Goal: Task Accomplishment & Management: Manage account settings

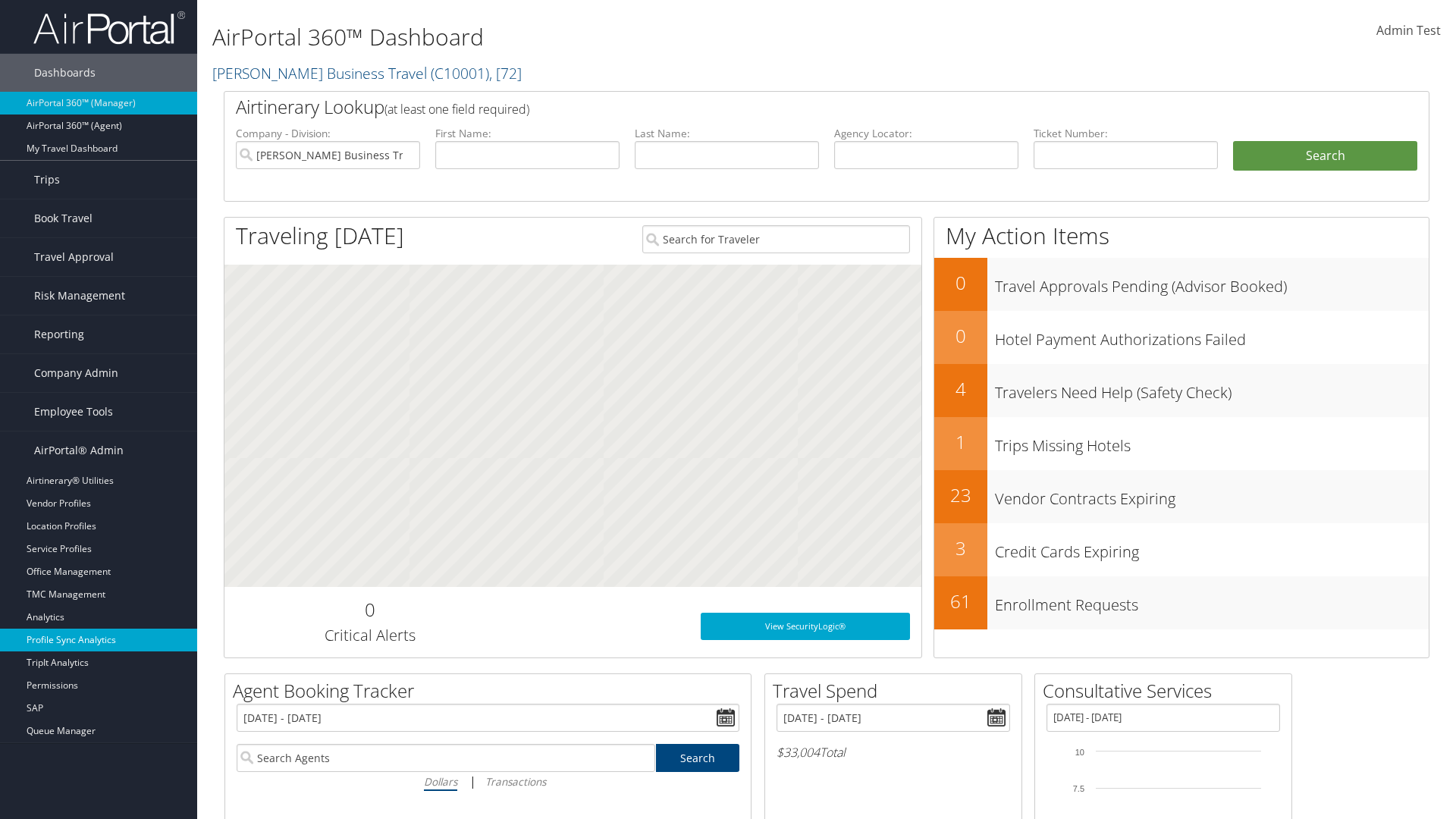
click at [99, 640] on link "Profile Sync Analytics" at bounding box center [98, 640] width 197 height 23
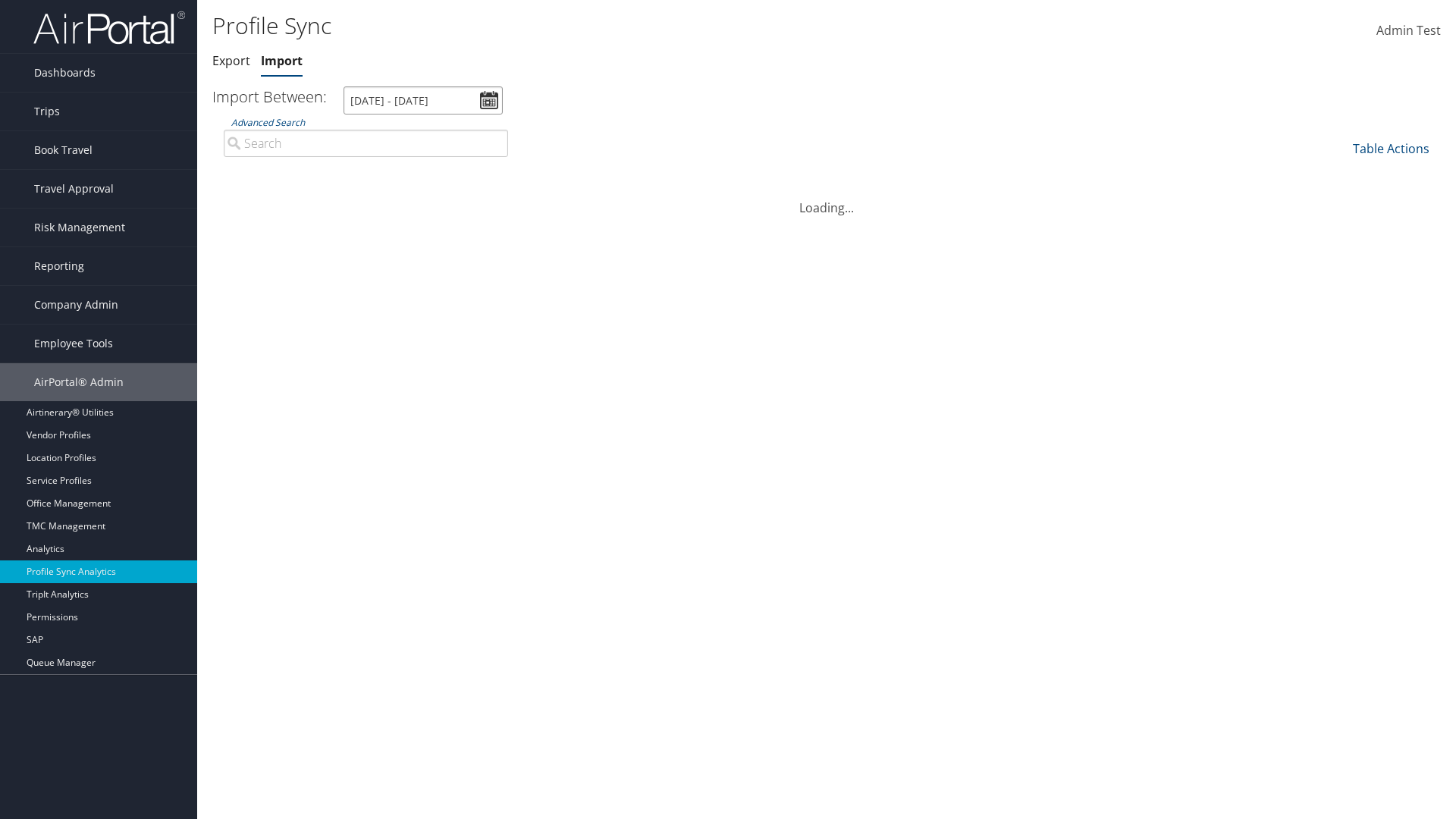
click at [423, 100] on input "[DATE] - [DATE]" at bounding box center [423, 100] width 159 height 28
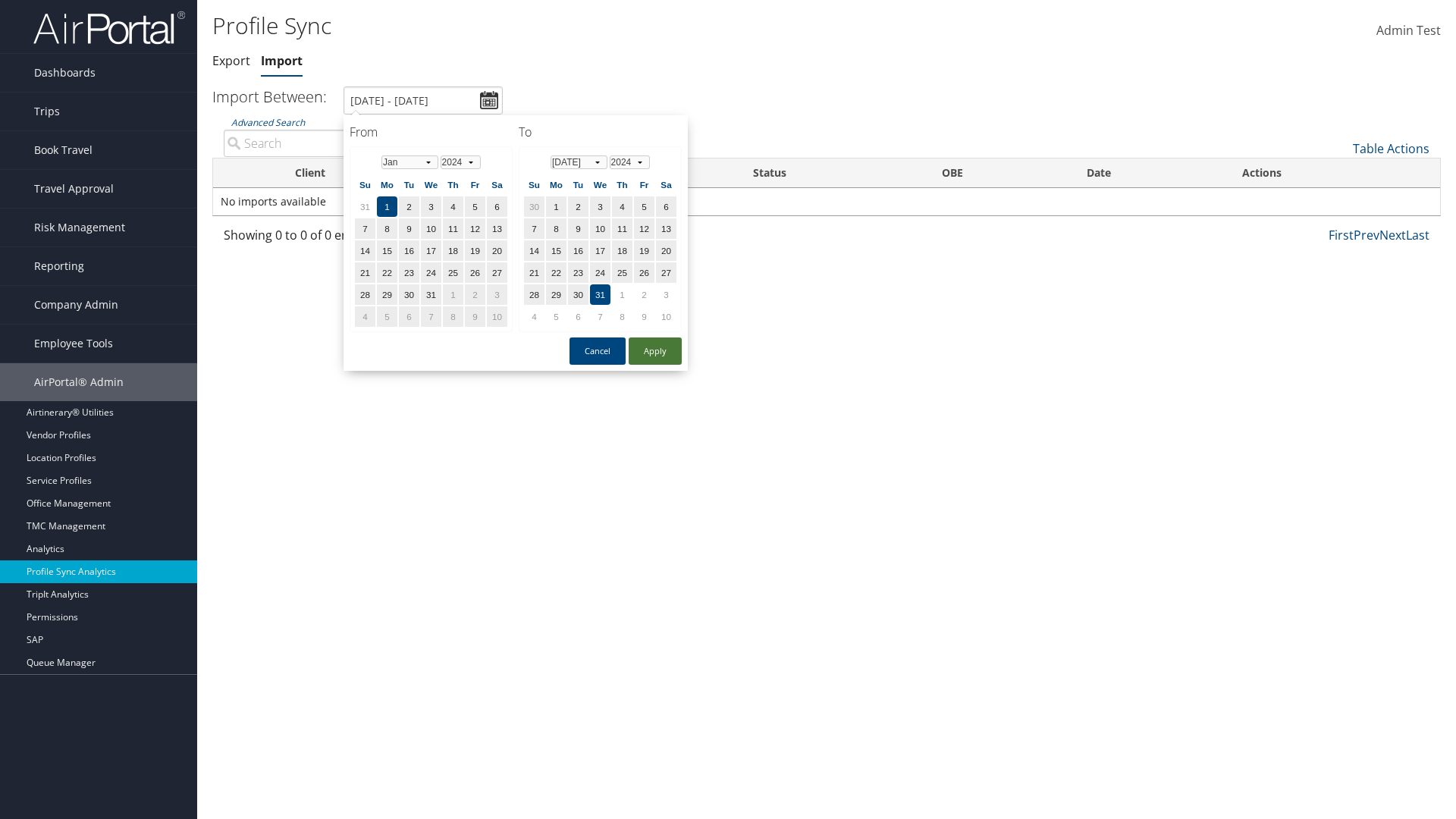
click at [655, 350] on button "Apply" at bounding box center [655, 351] width 53 height 27
type input "1/1/2024 - 7/31/2024"
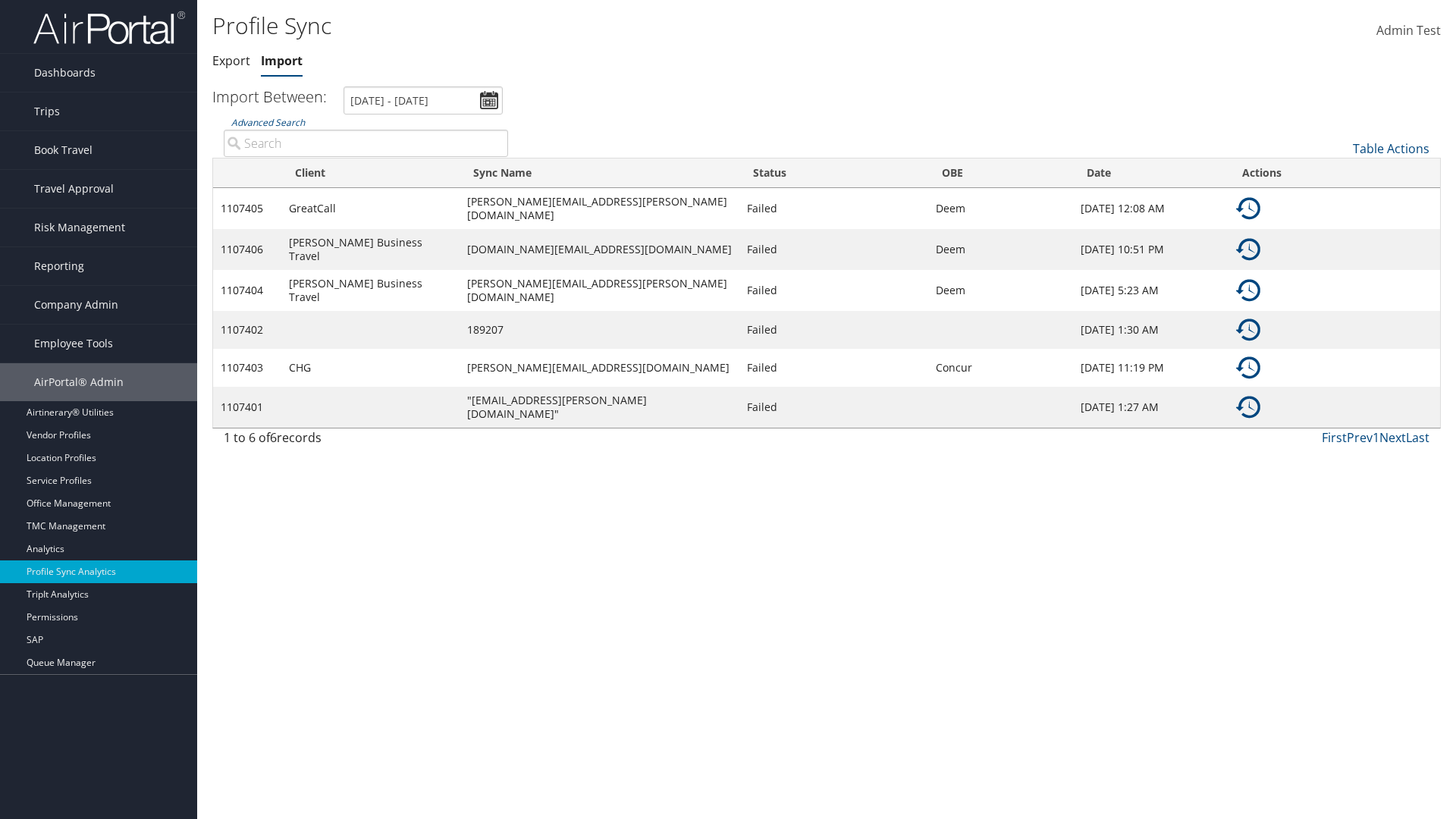
click at [1248, 207] on img at bounding box center [1248, 208] width 24 height 24
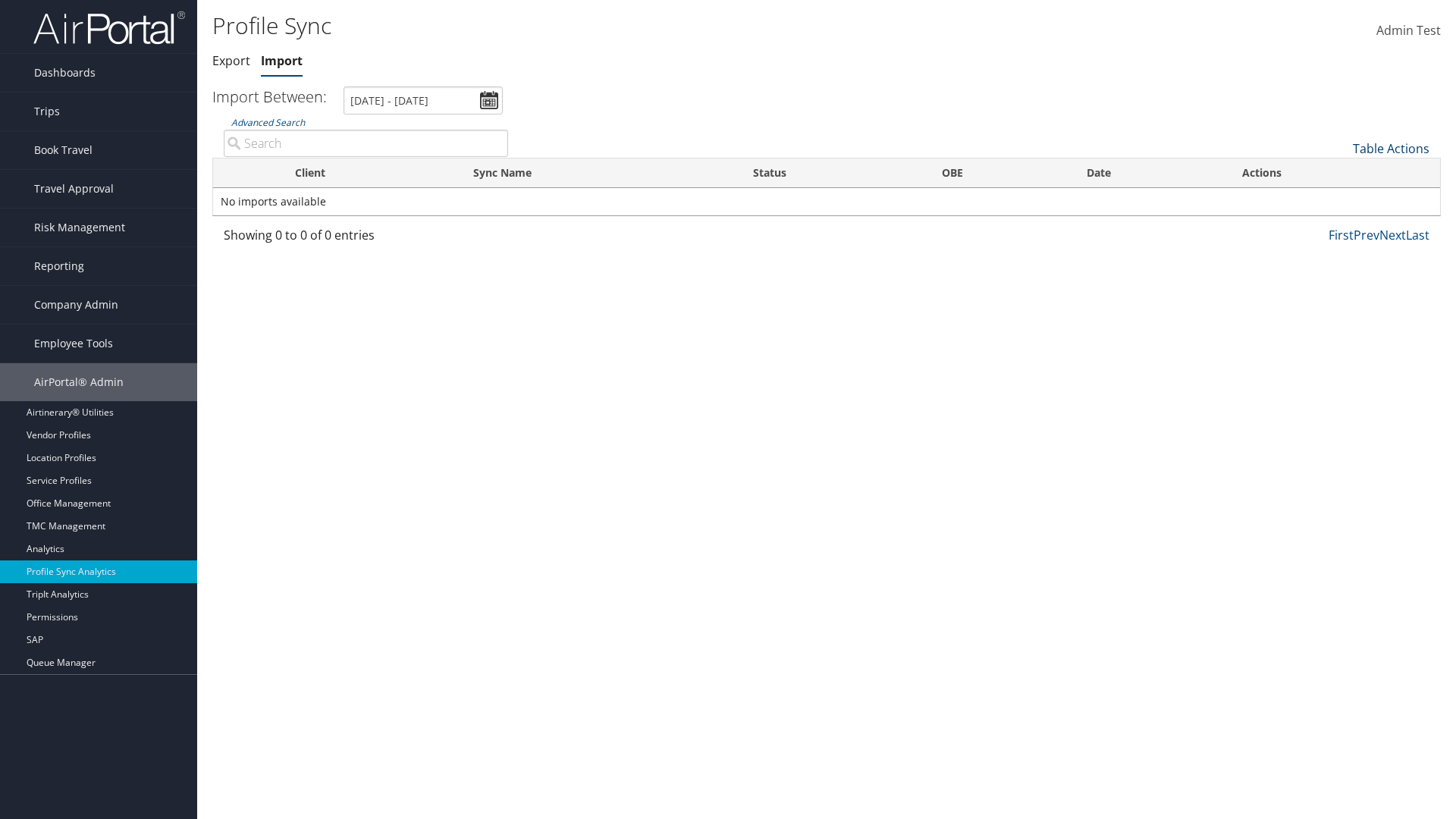
click at [1390, 148] on link "Table Actions" at bounding box center [1390, 149] width 76 height 17
click at [1339, 171] on link "Sync Profile" at bounding box center [1340, 172] width 199 height 26
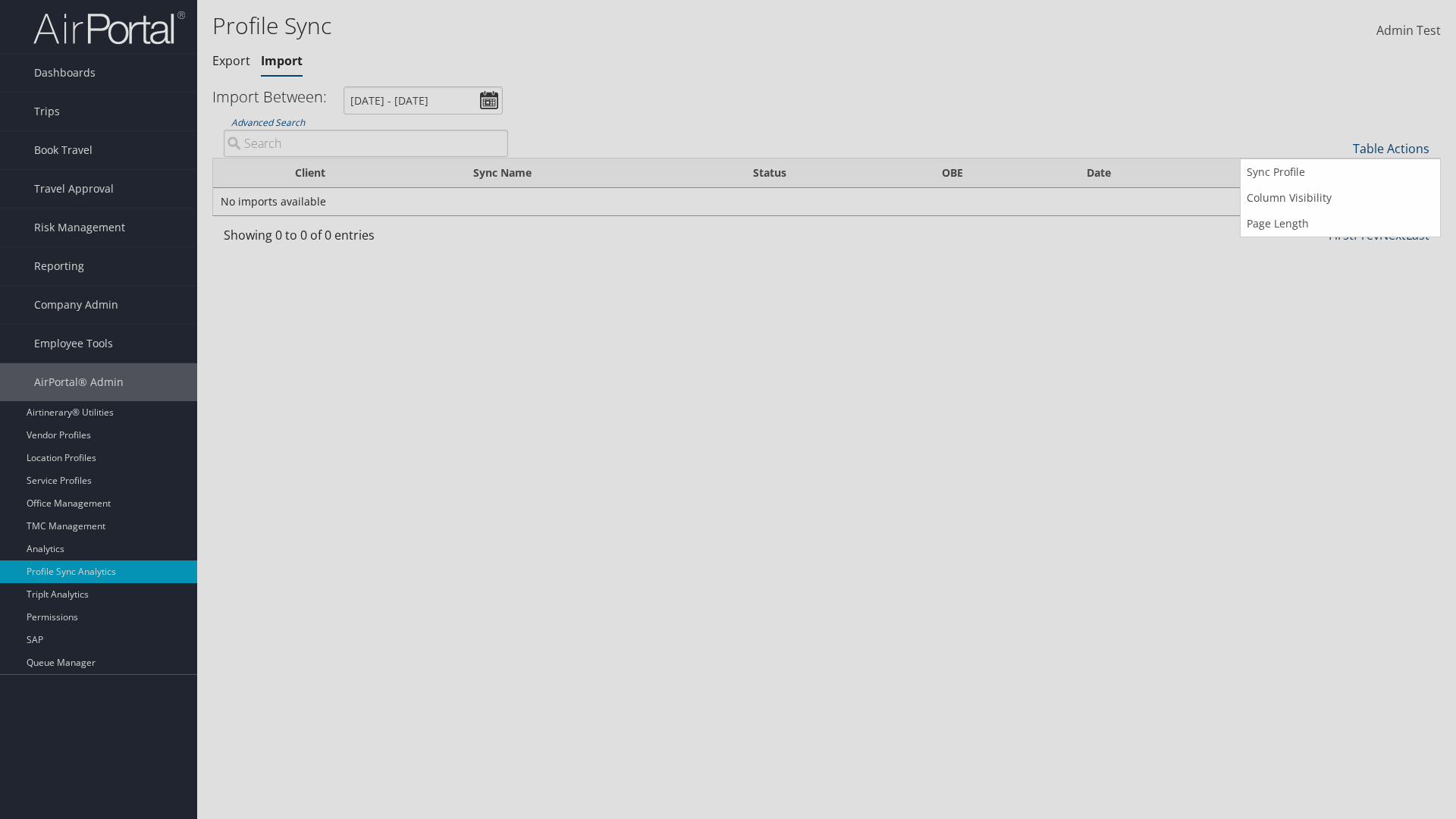
click at [0, 0] on input "User" at bounding box center [0, 0] width 0 height 0
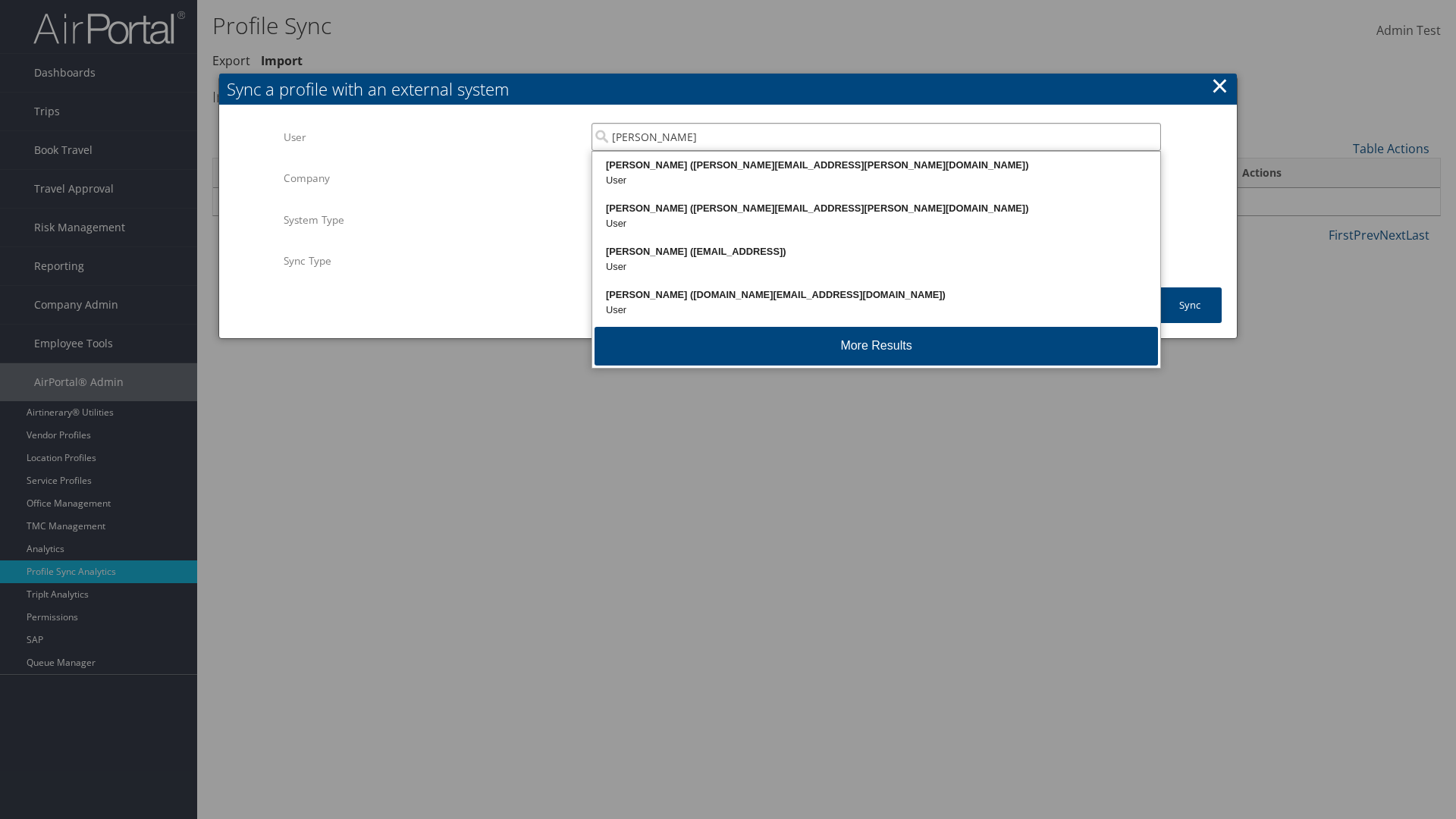
click at [876, 166] on div "Kyle Casazza (kyle.casazza@cbtravel.com)" at bounding box center [876, 165] width 563 height 15
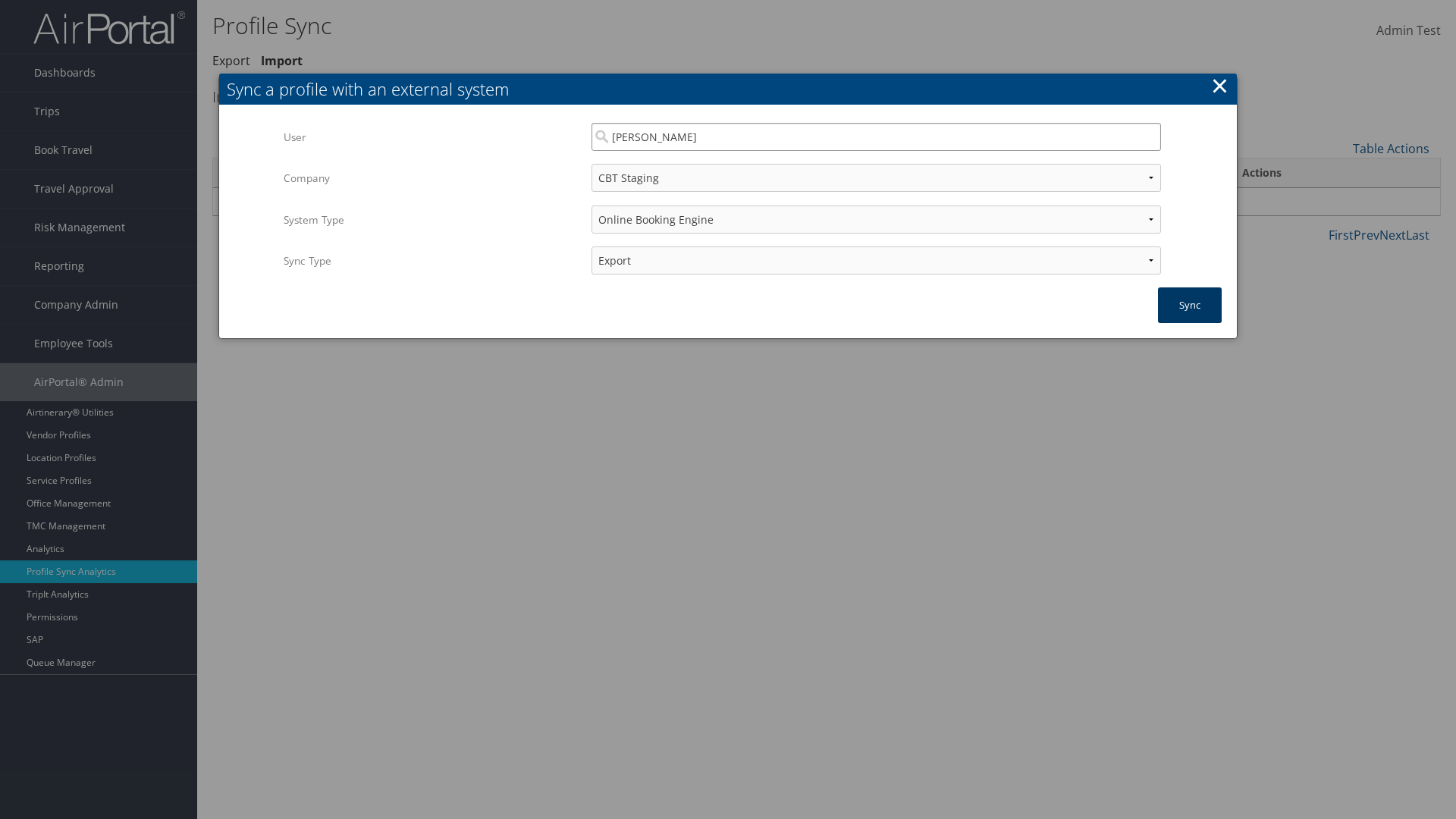
type input "Kyle Casazza"
click at [1189, 305] on button "Sync" at bounding box center [1189, 305] width 63 height 35
click at [231, 60] on link "Export" at bounding box center [231, 60] width 38 height 17
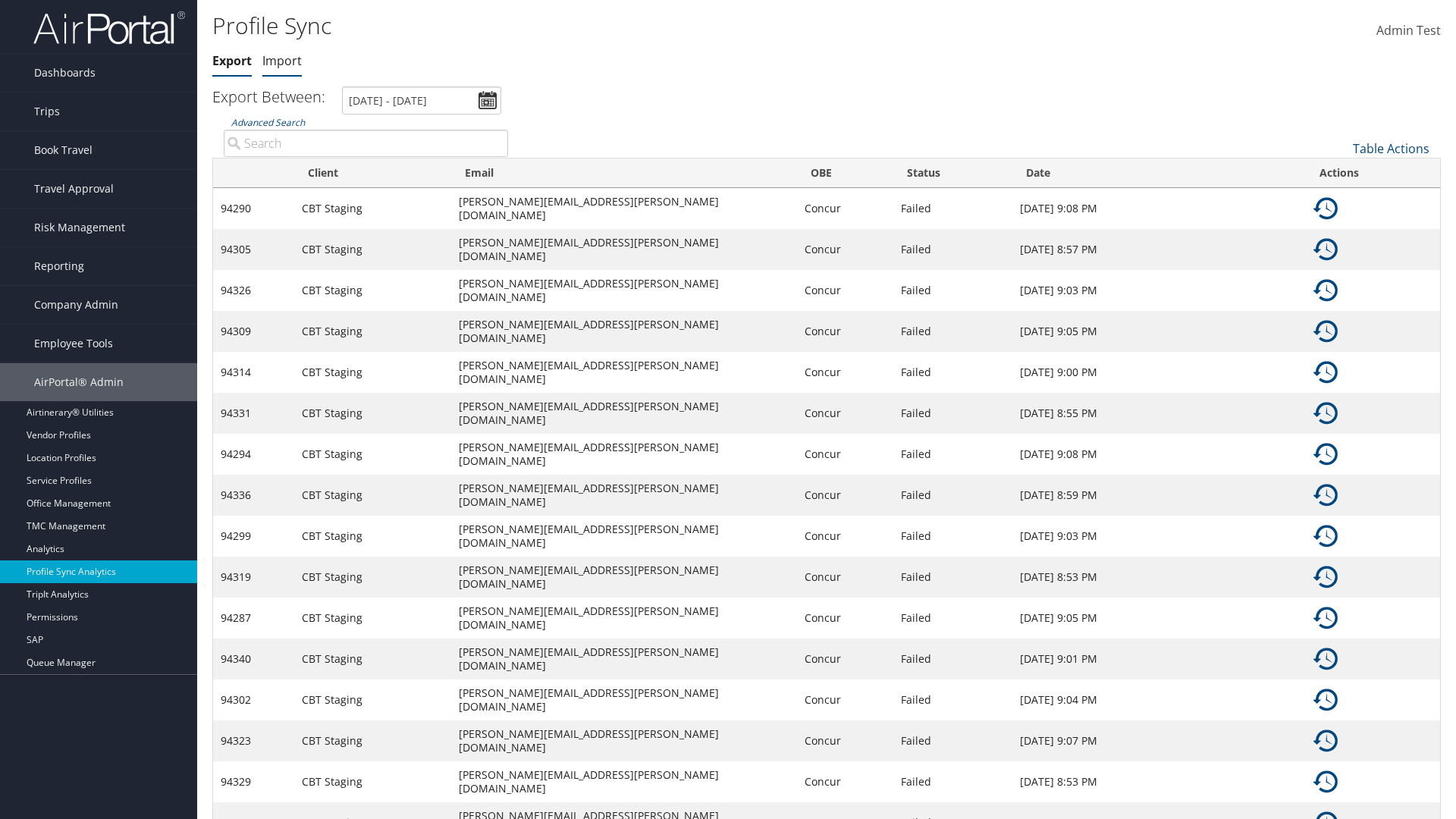
click at [282, 60] on link "Import" at bounding box center [281, 60] width 39 height 17
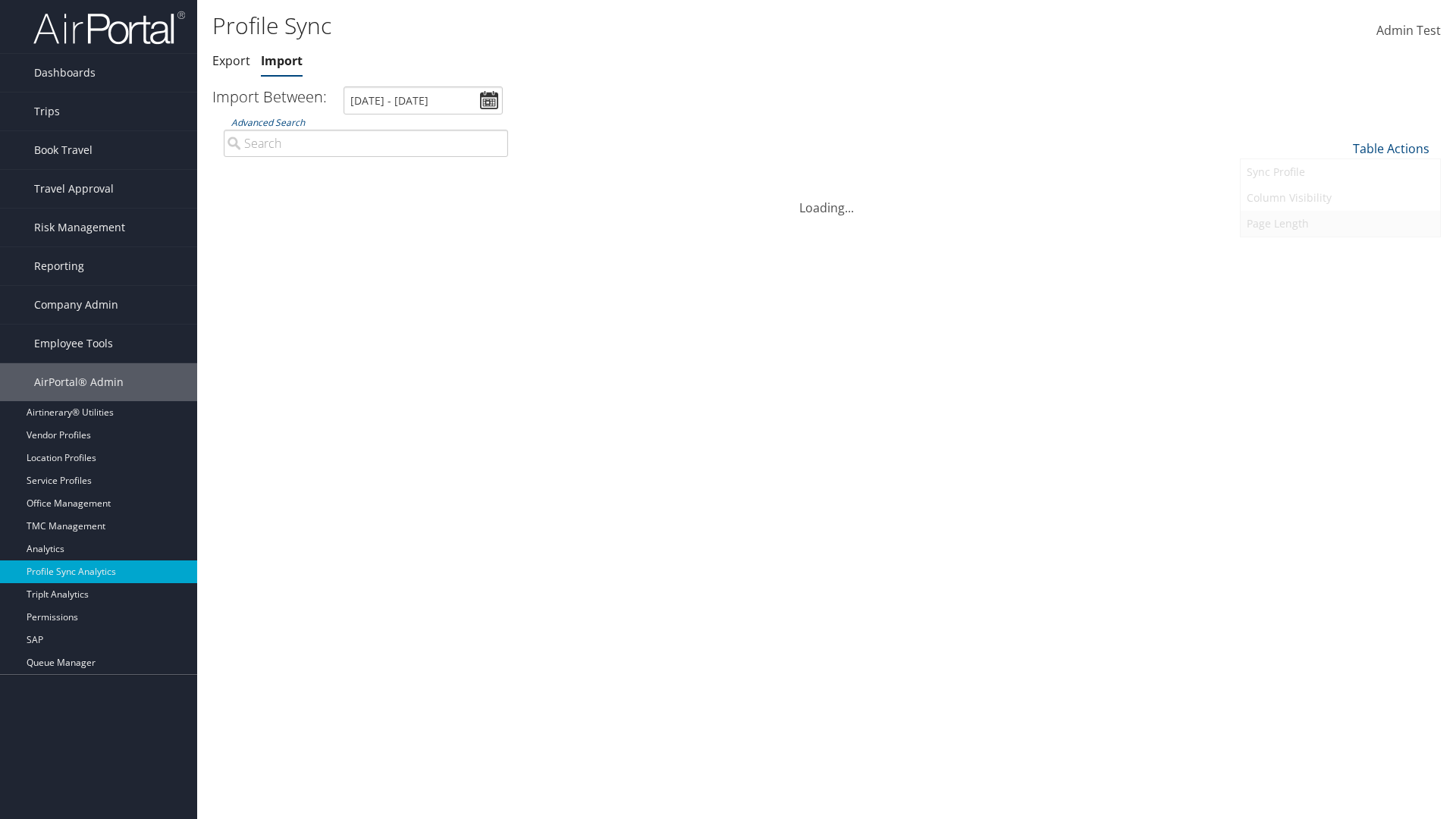
click at [1339, 223] on link "Page Length" at bounding box center [1340, 223] width 199 height 26
click at [1339, 199] on link "25" at bounding box center [1340, 199] width 199 height 26
click at [1390, 148] on link "Table Actions" at bounding box center [1390, 149] width 76 height 17
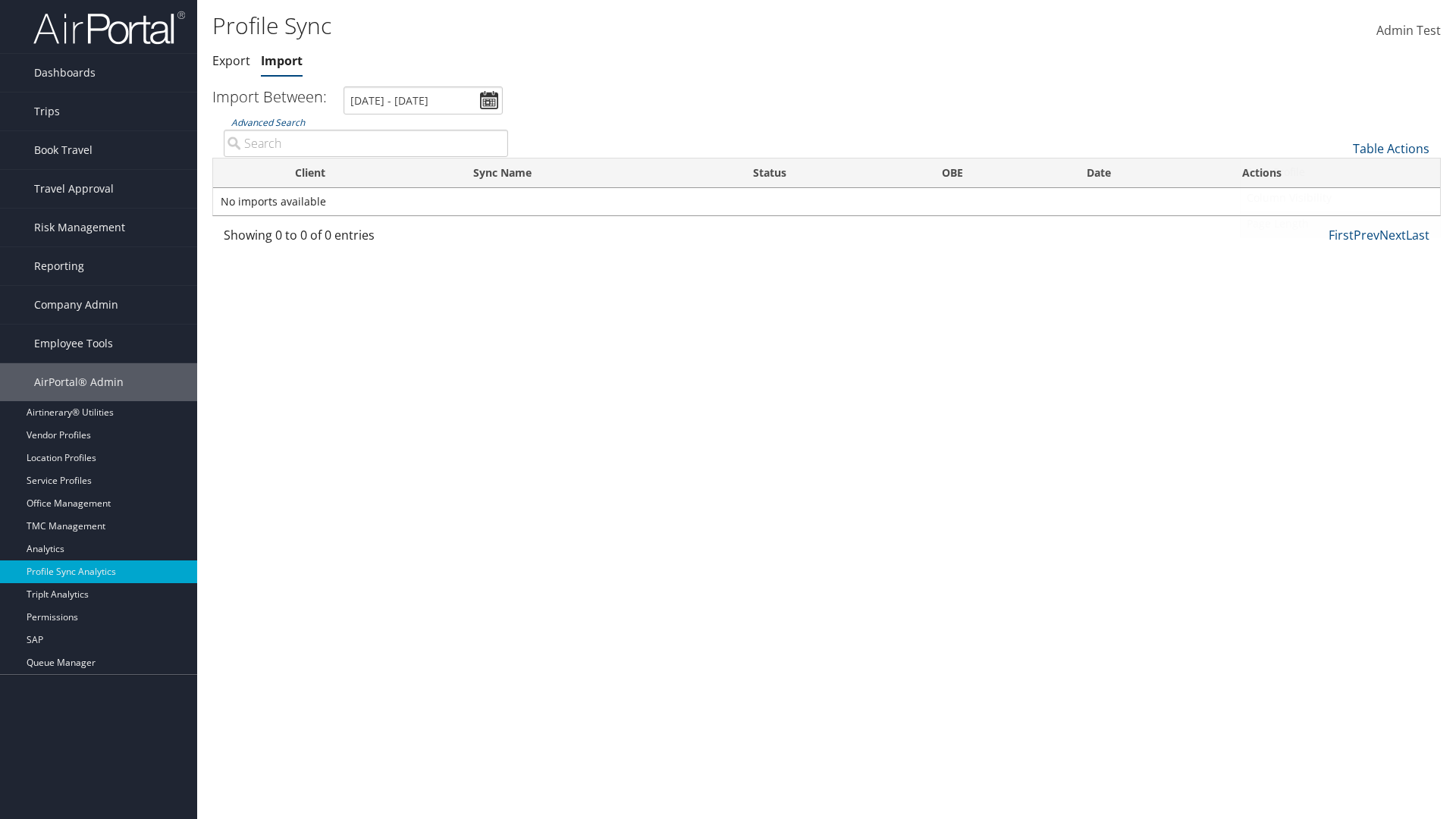
click at [1339, 223] on link "Page Length" at bounding box center [1340, 223] width 199 height 26
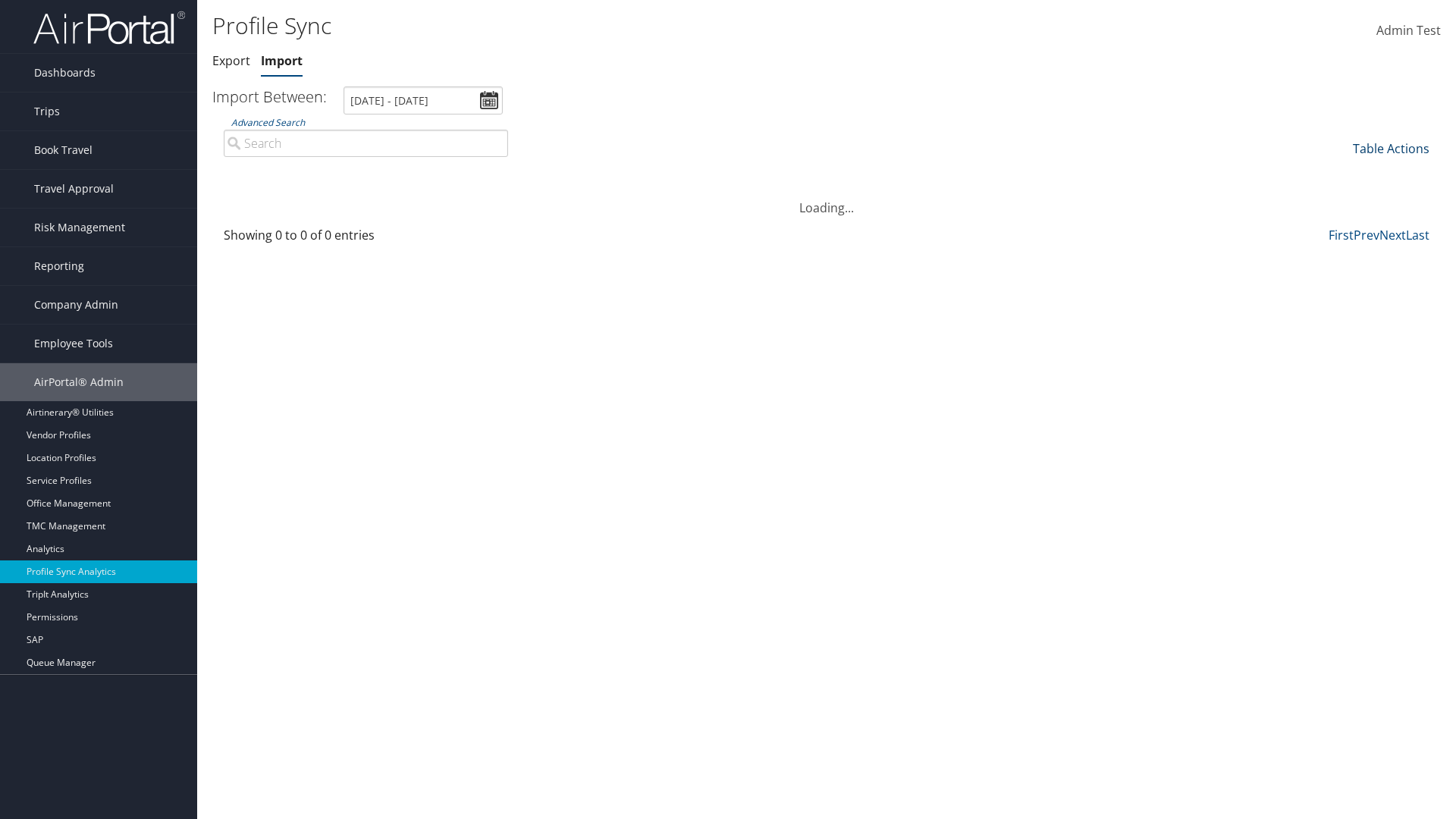
click at [1390, 148] on link "Table Actions" at bounding box center [1390, 149] width 76 height 17
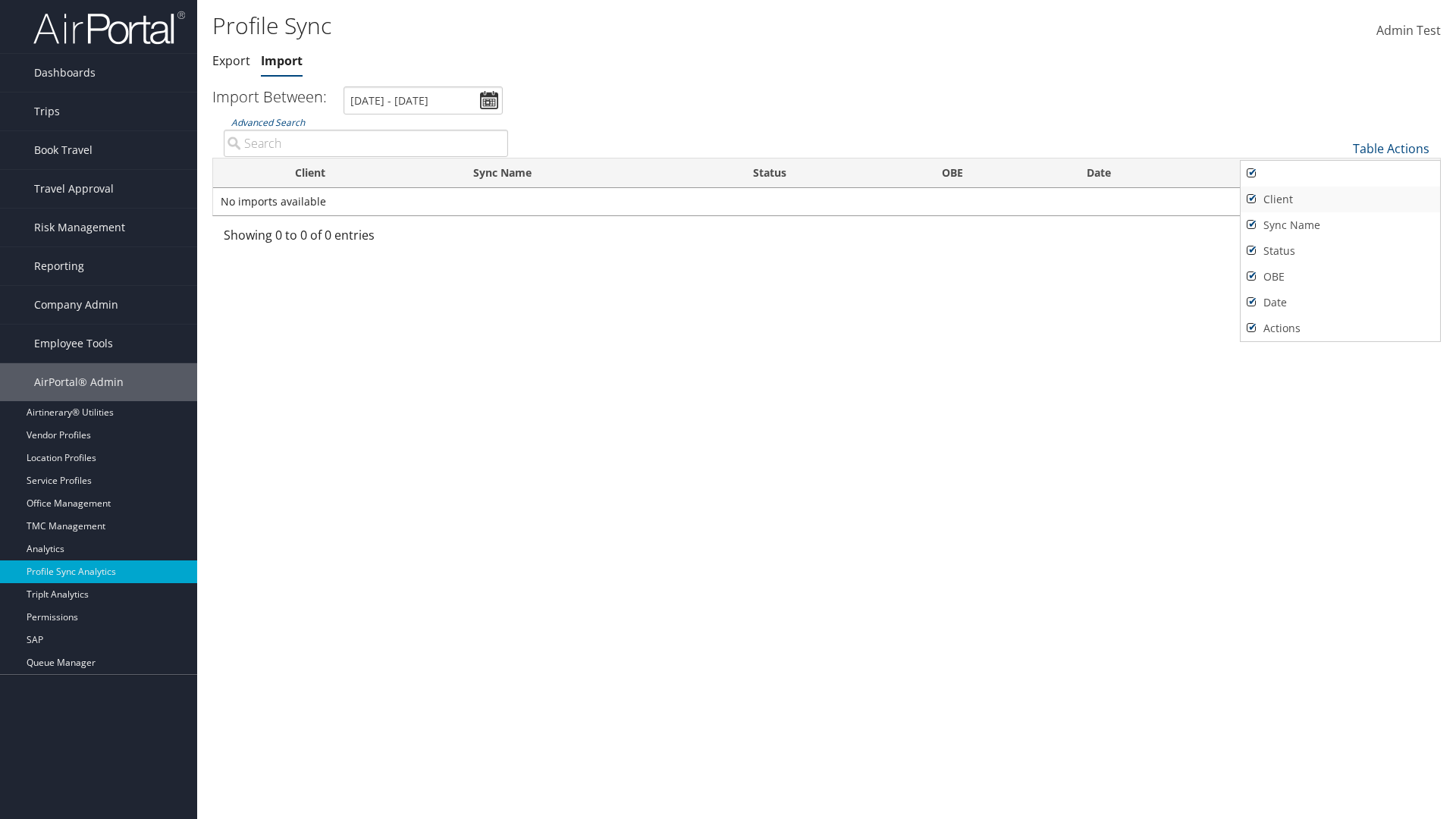
click at [1339, 199] on link "Client" at bounding box center [1340, 199] width 199 height 26
click at [1339, 224] on link "Sync Name" at bounding box center [1340, 225] width 199 height 26
click at [1339, 250] on link "Status" at bounding box center [1340, 251] width 199 height 26
click at [1339, 276] on link "OBE" at bounding box center [1340, 276] width 199 height 26
click at [1339, 302] on link "Date" at bounding box center [1340, 302] width 199 height 26
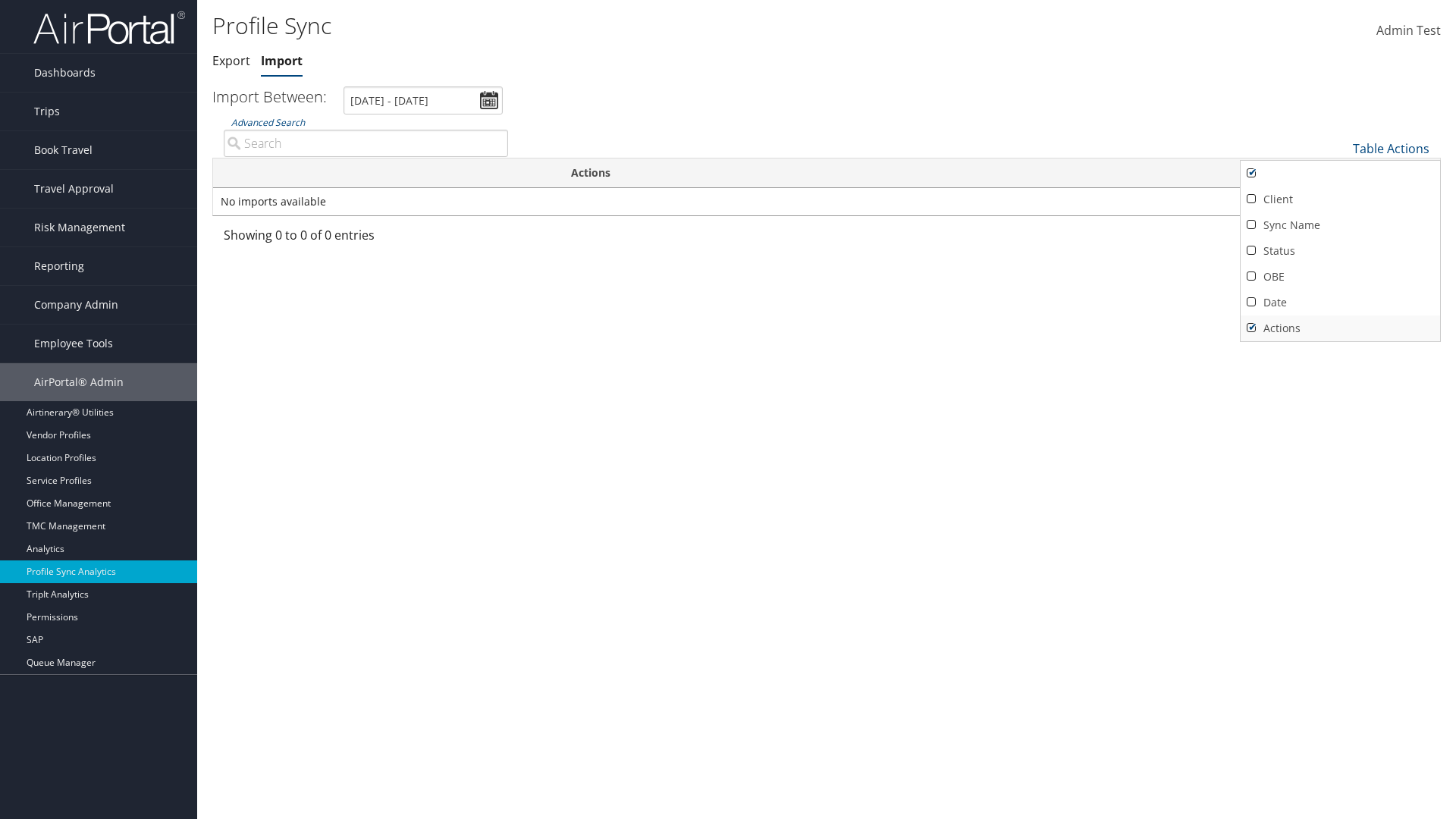
click at [1339, 328] on link "Actions" at bounding box center [1340, 329] width 199 height 26
click at [1339, 199] on link "Client" at bounding box center [1340, 199] width 199 height 26
click at [1339, 224] on link "Sync Name" at bounding box center [1340, 225] width 199 height 26
click at [1339, 250] on link "Status" at bounding box center [1340, 251] width 199 height 26
click at [1339, 276] on link "OBE" at bounding box center [1340, 276] width 199 height 26
